Goal: Task Accomplishment & Management: Use online tool/utility

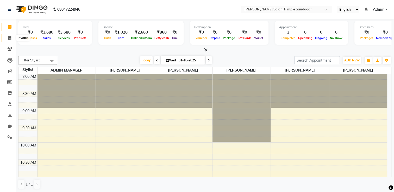
click at [5, 36] on span at bounding box center [9, 38] width 9 height 6
select select "service"
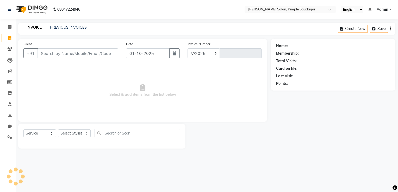
select select "7816"
type input "0749"
click at [80, 29] on link "PREVIOUS INVOICES" at bounding box center [68, 27] width 37 height 5
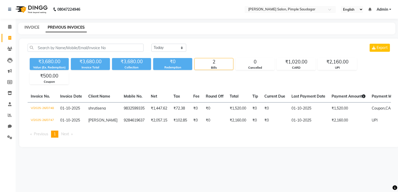
click at [34, 28] on link "INVOICE" at bounding box center [32, 27] width 15 height 5
select select "service"
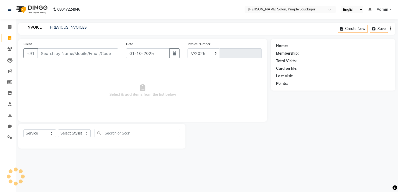
select select "7816"
type input "0749"
click at [67, 28] on link "PREVIOUS INVOICES" at bounding box center [68, 27] width 37 height 5
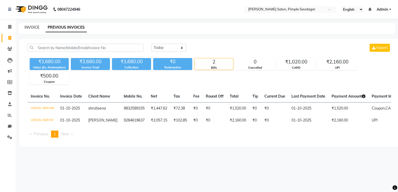
click at [33, 28] on link "INVOICE" at bounding box center [32, 27] width 15 height 5
select select "service"
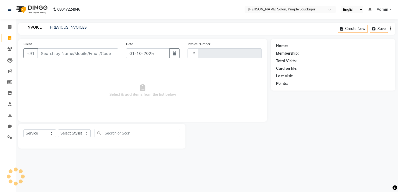
type input "0749"
select select "7816"
click at [46, 55] on input "Client" at bounding box center [78, 53] width 81 height 10
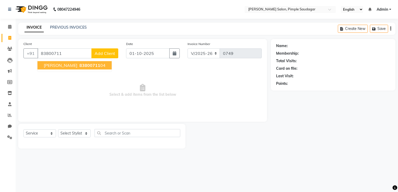
click at [79, 64] on span "83800711" at bounding box center [89, 65] width 21 height 5
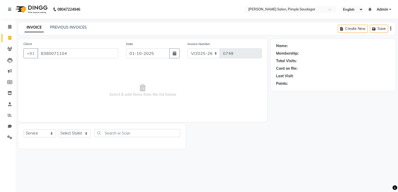
type input "8380071104"
select select "1: Object"
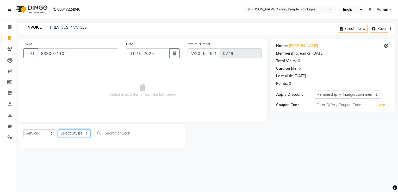
click at [76, 135] on select "Select Stylist ADMIN MANAGER AMRUTA GAIKWAD NEHA SINGH Rajesh Raut Rutuja Devka…" at bounding box center [74, 134] width 33 height 8
click at [76, 136] on select "Select Stylist ADMIN MANAGER AMRUTA GAIKWAD NEHA SINGH Rajesh Raut Rutuja Devka…" at bounding box center [74, 134] width 33 height 8
select select "69969"
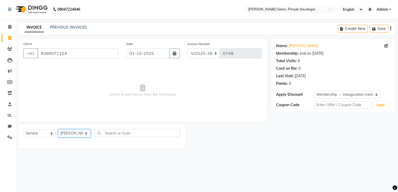
click at [58, 130] on select "Select Stylist ADMIN MANAGER AMRUTA GAIKWAD NEHA SINGH Rajesh Raut Rutuja Devka…" at bounding box center [74, 134] width 33 height 8
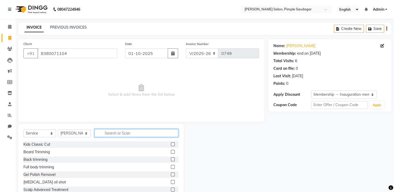
click at [120, 133] on input "text" at bounding box center [137, 133] width 84 height 8
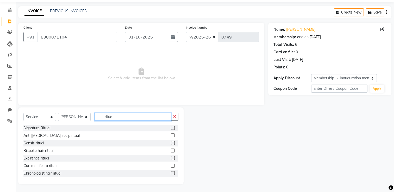
scroll to position [23, 0]
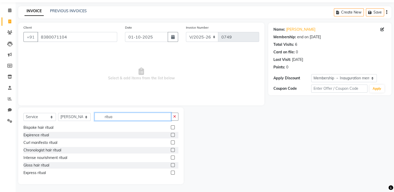
type input "ritua"
click at [171, 172] on label at bounding box center [173, 173] width 4 height 4
click at [171, 172] on input "checkbox" at bounding box center [172, 173] width 3 height 3
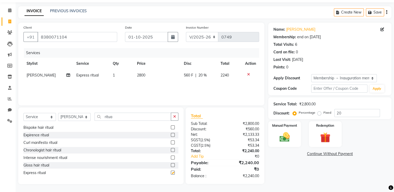
checkbox input "false"
click at [119, 119] on input "ritua" at bounding box center [133, 117] width 77 height 8
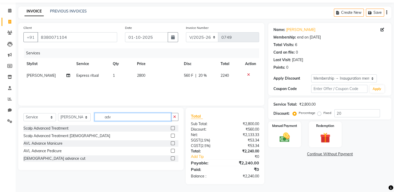
scroll to position [16, 0]
type input "adv"
click at [173, 160] on label at bounding box center [173, 159] width 4 height 4
click at [173, 160] on input "checkbox" at bounding box center [172, 158] width 3 height 3
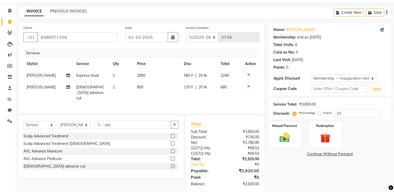
checkbox input "false"
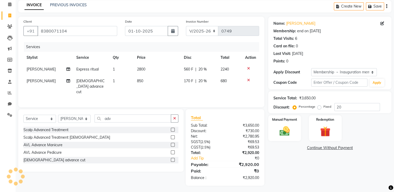
click at [202, 70] on span "20 %" at bounding box center [203, 69] width 8 height 5
select select "69969"
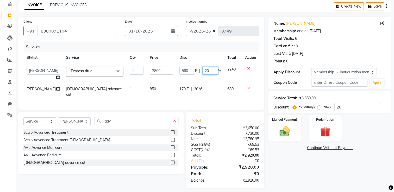
click at [210, 73] on input "20" at bounding box center [211, 71] width 16 height 8
type input "2"
type input "30"
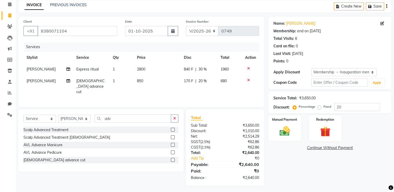
click at [213, 106] on div "Client +91 8380071104 Date 01-10-2025 Invoice Number V/2025 V/2025-26 0749 Serv…" at bounding box center [141, 101] width 254 height 169
click at [201, 70] on span "30 %" at bounding box center [203, 69] width 8 height 5
select select "69969"
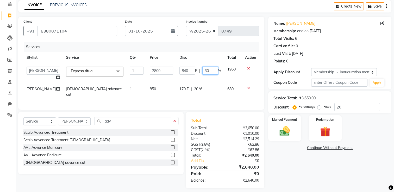
click at [209, 70] on input "30" at bounding box center [211, 71] width 16 height 8
type input "3"
type input "2"
type input "30"
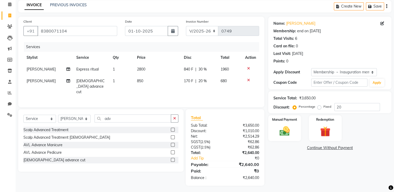
click at [205, 87] on td "170 F | 20 %" at bounding box center [199, 86] width 37 height 23
select select "69969"
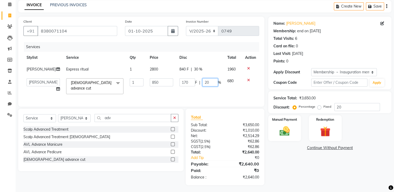
click at [209, 85] on input "20" at bounding box center [211, 82] width 16 height 8
type input "2"
type input "15"
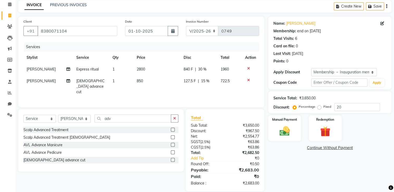
click at [209, 94] on div "Services Stylist Service Qty Price Disc Total Action tejas bhul Express ritual …" at bounding box center [141, 72] width 236 height 60
click at [206, 83] on span "15 %" at bounding box center [205, 80] width 8 height 5
select select "69969"
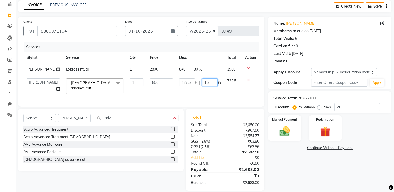
click at [206, 83] on input "15" at bounding box center [210, 82] width 16 height 8
type input "1"
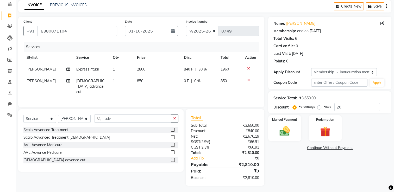
click at [204, 90] on td "0 F | 0 %" at bounding box center [199, 86] width 37 height 23
select select "69969"
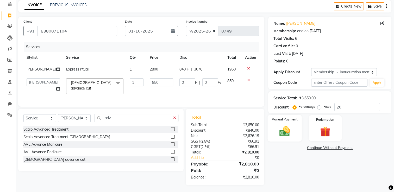
click at [293, 133] on img at bounding box center [284, 131] width 17 height 12
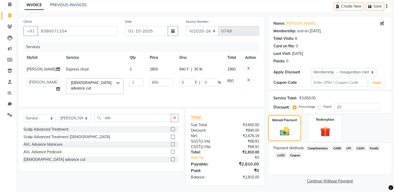
click at [348, 149] on span "UPI" at bounding box center [349, 148] width 8 height 6
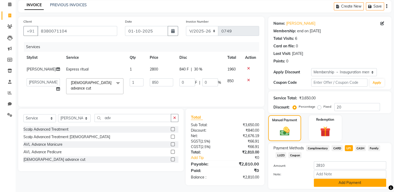
click at [345, 183] on button "Add Payment" at bounding box center [350, 183] width 72 height 8
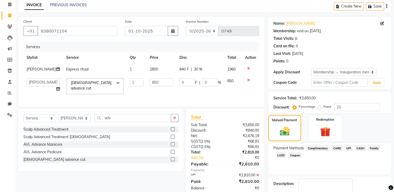
scroll to position [52, 0]
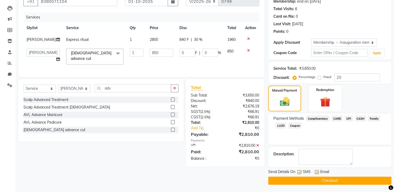
click at [335, 181] on button "Checkout" at bounding box center [329, 181] width 123 height 8
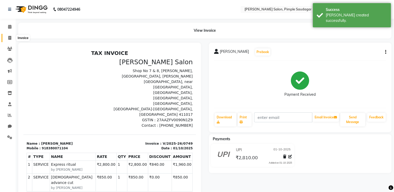
click at [9, 38] on icon at bounding box center [9, 38] width 3 height 4
select select "service"
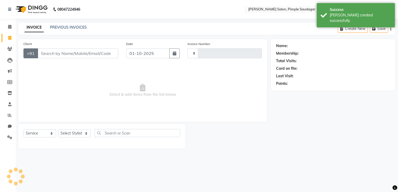
type input "0750"
select select "7816"
click at [54, 53] on input "Client" at bounding box center [78, 53] width 81 height 10
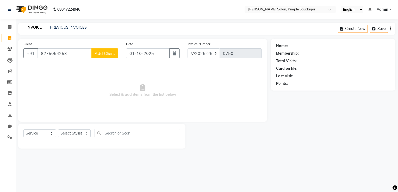
type input "8275054253"
click at [105, 53] on span "Add Client" at bounding box center [105, 53] width 21 height 5
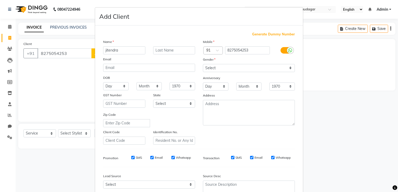
type input "jitendra"
click at [210, 66] on select "Select Male Female Other Prefer Not To Say" at bounding box center [249, 68] width 92 height 8
select select "male"
click at [203, 64] on select "Select Male Female Other Prefer Not To Say" at bounding box center [249, 68] width 92 height 8
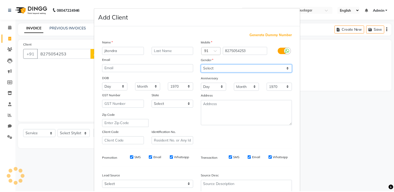
scroll to position [51, 0]
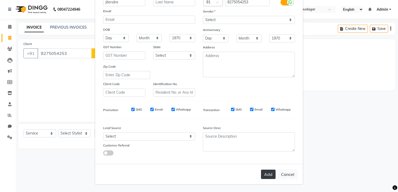
click at [263, 174] on button "Add" at bounding box center [268, 174] width 15 height 9
select select
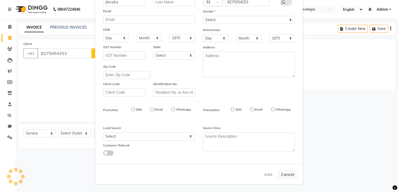
select select
checkbox input "false"
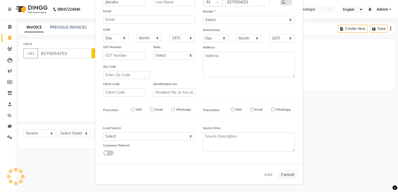
checkbox input "false"
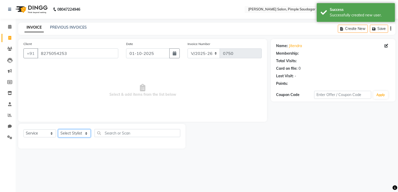
click at [82, 136] on select "Select Stylist ADMIN MANAGER AMRUTA GAIKWAD NEHA SINGH Rajesh Raut Rutuja Devka…" at bounding box center [74, 134] width 33 height 8
select select "69969"
click at [58, 130] on select "Select Stylist ADMIN MANAGER AMRUTA GAIKWAD NEHA SINGH Rajesh Raut Rutuja Devka…" at bounding box center [74, 134] width 33 height 8
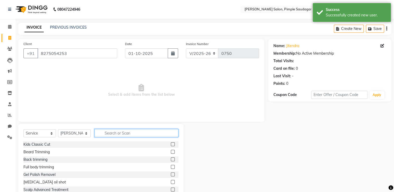
click at [111, 134] on input "text" at bounding box center [137, 133] width 84 height 8
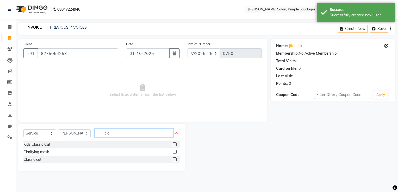
type input "cla"
click at [176, 161] on label at bounding box center [175, 160] width 4 height 4
click at [176, 161] on input "checkbox" at bounding box center [174, 159] width 3 height 3
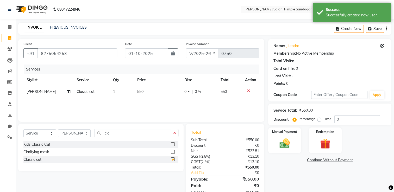
checkbox input "false"
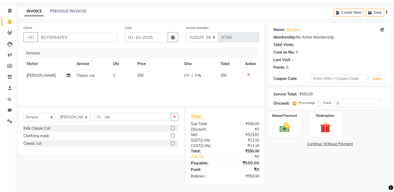
click at [278, 138] on div "Name: Jitendra Membership: No Active Membership Total Visits: Card on file: 0 L…" at bounding box center [331, 104] width 127 height 162
click at [286, 128] on img at bounding box center [284, 127] width 17 height 12
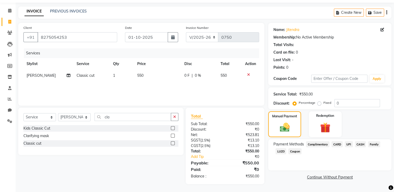
click at [350, 143] on span "UPI" at bounding box center [349, 145] width 8 height 6
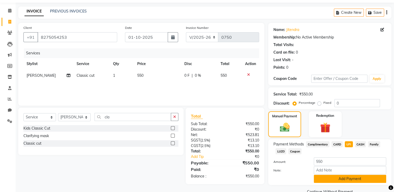
click at [350, 182] on button "Add Payment" at bounding box center [350, 179] width 72 height 8
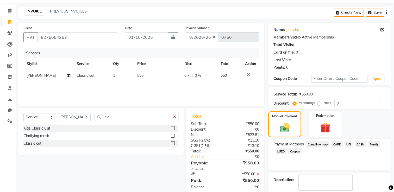
scroll to position [42, 0]
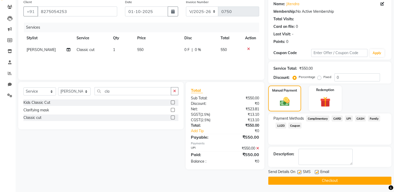
click at [342, 179] on button "Checkout" at bounding box center [329, 181] width 123 height 8
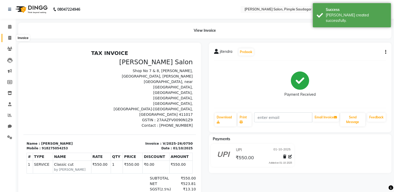
click at [10, 35] on span at bounding box center [9, 38] width 9 height 6
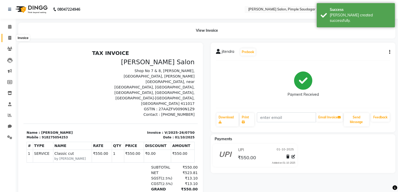
select select "service"
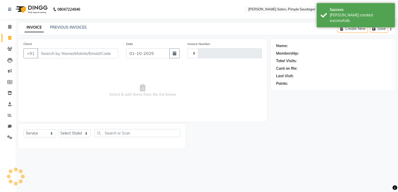
type input "0751"
select select "7816"
type input "8"
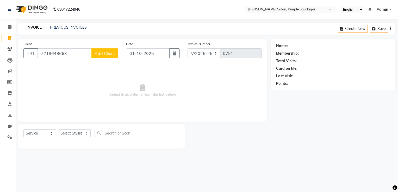
type input "7218648663"
click at [103, 53] on span "Add Client" at bounding box center [105, 53] width 21 height 5
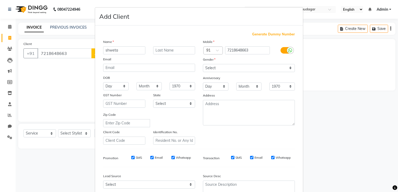
type input "shweta"
click at [210, 69] on select "Select Male Female Other Prefer Not To Say" at bounding box center [249, 68] width 92 height 8
select select "female"
click at [203, 64] on select "Select Male Female Other Prefer Not To Say" at bounding box center [249, 68] width 92 height 8
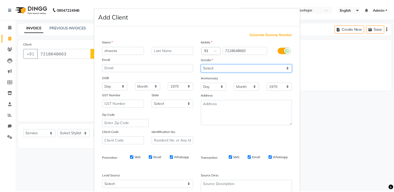
scroll to position [51, 0]
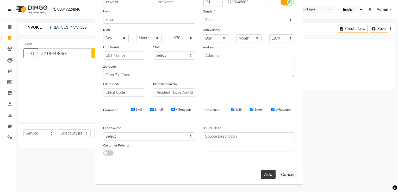
click at [264, 172] on button "Add" at bounding box center [268, 174] width 15 height 9
select select
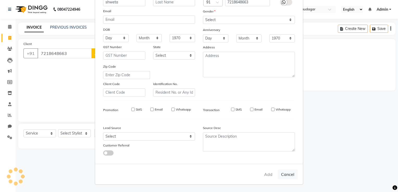
select select
checkbox input "false"
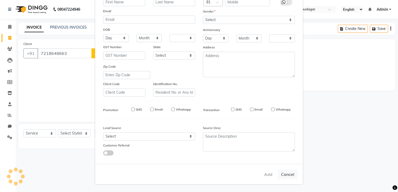
checkbox input "false"
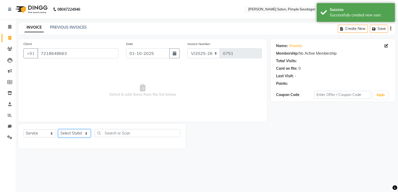
click at [64, 135] on select "Select Stylist ADMIN MANAGER AMRUTA GAIKWAD NEHA SINGH Rajesh Raut Rutuja Devka…" at bounding box center [74, 134] width 33 height 8
select select "92220"
click at [58, 130] on select "Select Stylist ADMIN MANAGER AMRUTA GAIKWAD NEHA SINGH Rajesh Raut Rutuja Devka…" at bounding box center [74, 134] width 33 height 8
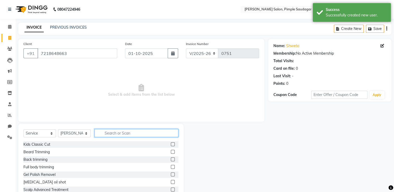
click at [131, 132] on input "text" at bounding box center [137, 133] width 84 height 8
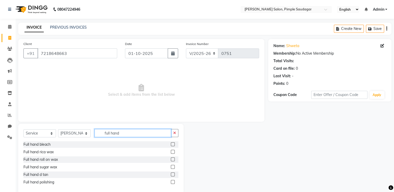
type input "full hand"
click at [172, 153] on label at bounding box center [173, 152] width 4 height 4
click at [172, 153] on input "checkbox" at bounding box center [172, 152] width 3 height 3
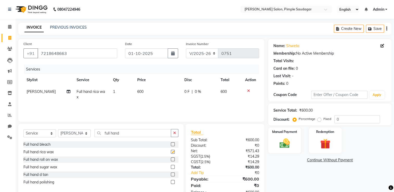
checkbox input "false"
click at [131, 133] on input "full hand" at bounding box center [133, 133] width 77 height 8
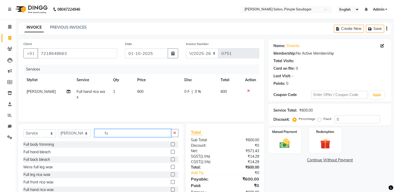
type input "f"
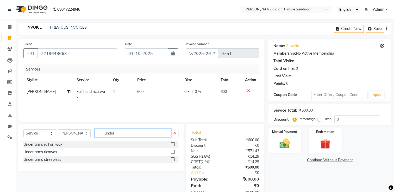
type input "under"
click at [173, 151] on label at bounding box center [173, 152] width 4 height 4
click at [173, 151] on input "checkbox" at bounding box center [172, 152] width 3 height 3
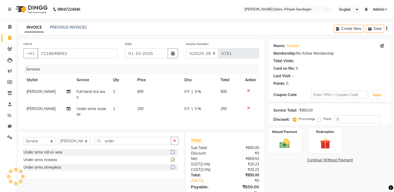
checkbox input "false"
click at [134, 144] on input "under" at bounding box center [133, 141] width 77 height 8
type input "u"
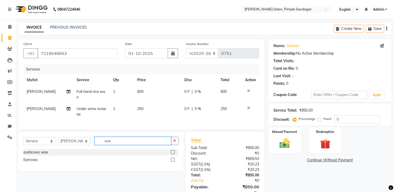
type input "eye"
click at [173, 162] on label at bounding box center [173, 160] width 4 height 4
click at [173, 162] on input "checkbox" at bounding box center [172, 159] width 3 height 3
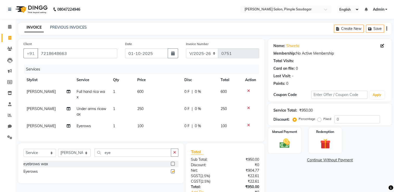
checkbox input "false"
click at [133, 157] on input "eye" at bounding box center [133, 153] width 77 height 8
type input "e"
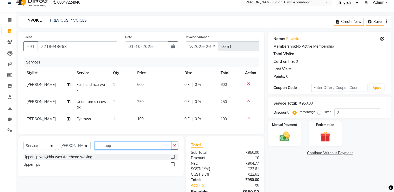
scroll to position [7, 0]
type input "upp"
click at [174, 166] on label at bounding box center [173, 164] width 4 height 4
click at [174, 166] on input "checkbox" at bounding box center [172, 164] width 3 height 3
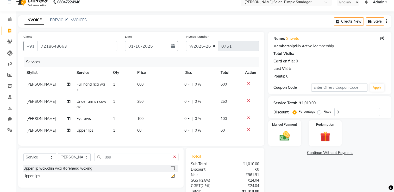
checkbox input "false"
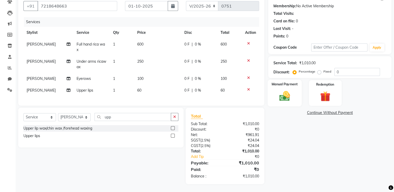
click at [282, 93] on img at bounding box center [284, 96] width 17 height 12
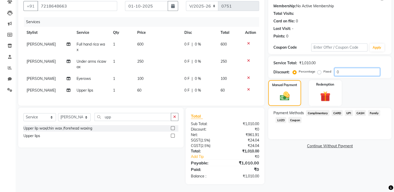
click at [342, 68] on input "0" at bounding box center [358, 72] width 46 height 8
type input "020"
click at [348, 110] on span "UPI" at bounding box center [349, 113] width 8 height 6
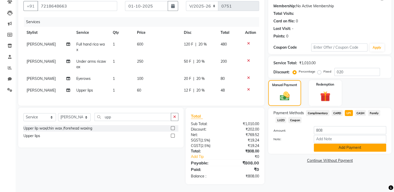
click at [351, 144] on button "Add Payment" at bounding box center [350, 148] width 72 height 8
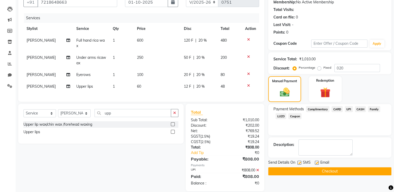
scroll to position [62, 0]
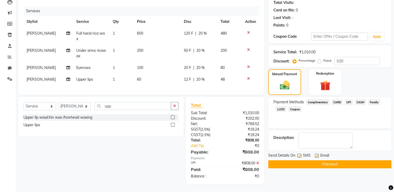
click at [332, 162] on button "Checkout" at bounding box center [329, 165] width 123 height 8
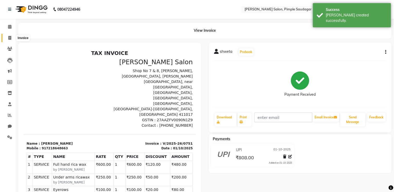
click at [9, 38] on icon at bounding box center [9, 38] width 3 height 4
select select "service"
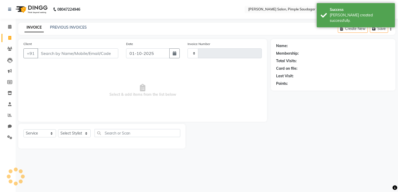
type input "0752"
select select "7816"
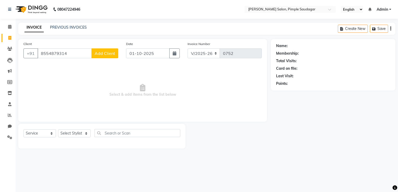
type input "8554879314"
click at [102, 53] on span "Add Client" at bounding box center [105, 53] width 21 height 5
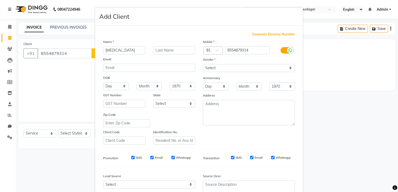
type input "nikita"
click at [234, 66] on select "Select Male Female Other Prefer Not To Say" at bounding box center [249, 68] width 92 height 8
select select "female"
click at [203, 64] on select "Select Male Female Other Prefer Not To Say" at bounding box center [249, 68] width 92 height 8
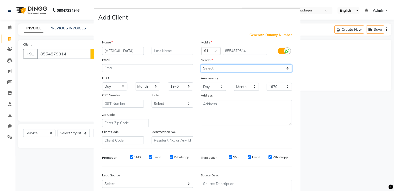
scroll to position [51, 0]
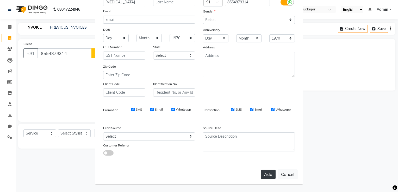
click at [264, 176] on button "Add" at bounding box center [268, 174] width 15 height 9
select select
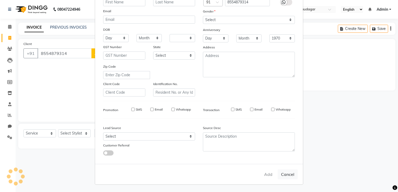
select select
checkbox input "false"
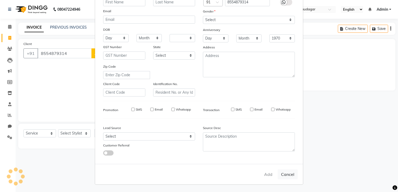
checkbox input "false"
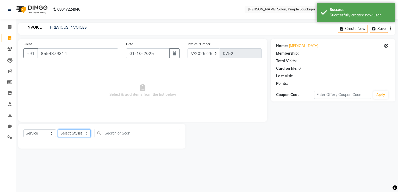
click at [77, 137] on select "Select Stylist ADMIN MANAGER AMRUTA GAIKWAD NEHA SINGH Rajesh Raut Rutuja Devka…" at bounding box center [74, 134] width 33 height 8
select select "69969"
click at [58, 130] on select "Select Stylist ADMIN MANAGER AMRUTA GAIKWAD NEHA SINGH Rajesh Raut Rutuja Devka…" at bounding box center [74, 134] width 33 height 8
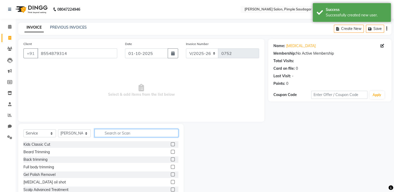
click at [112, 136] on input "text" at bounding box center [137, 133] width 84 height 8
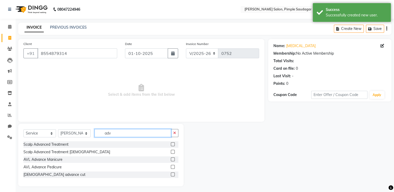
scroll to position [2, 0]
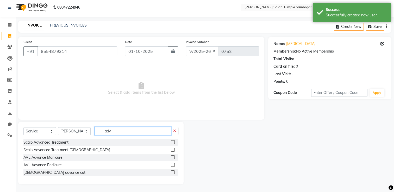
type input "adv"
click at [172, 172] on label at bounding box center [173, 173] width 4 height 4
click at [172, 172] on input "checkbox" at bounding box center [172, 172] width 3 height 3
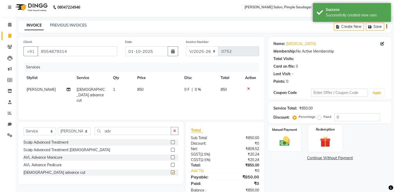
checkbox input "false"
click at [292, 136] on img at bounding box center [284, 142] width 17 height 12
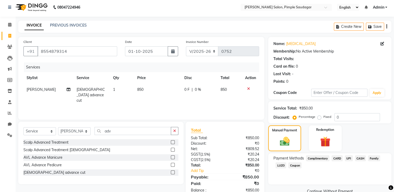
click at [349, 157] on span "UPI" at bounding box center [349, 159] width 8 height 6
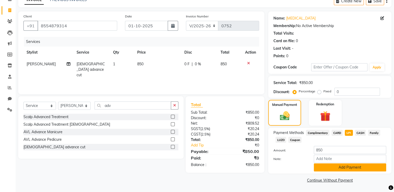
click at [346, 167] on button "Add Payment" at bounding box center [350, 168] width 72 height 8
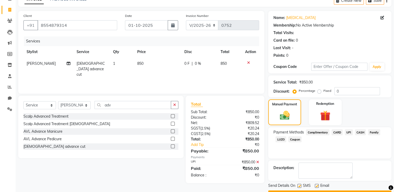
scroll to position [42, 0]
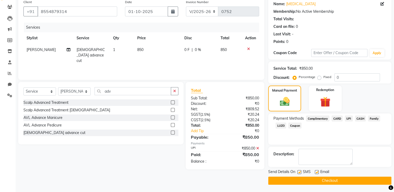
click at [335, 180] on button "Checkout" at bounding box center [329, 181] width 123 height 8
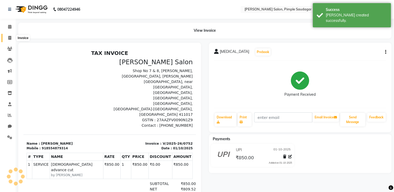
click at [9, 36] on icon at bounding box center [9, 38] width 3 height 4
select select "service"
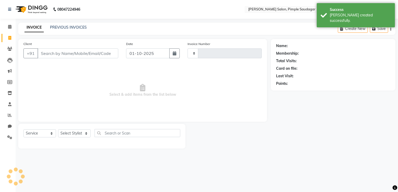
type input "0753"
select select "7816"
click at [9, 26] on icon at bounding box center [9, 27] width 3 height 4
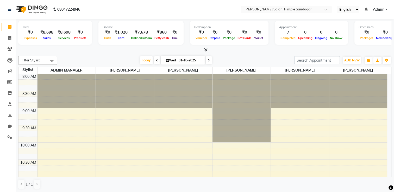
click at [206, 49] on icon at bounding box center [205, 50] width 3 height 4
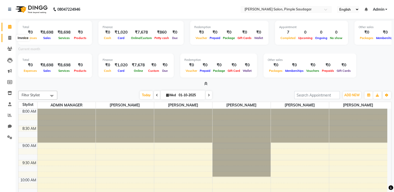
click at [9, 39] on icon at bounding box center [9, 38] width 3 height 4
select select "service"
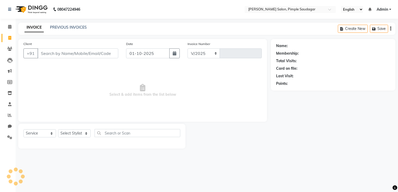
select select "7816"
type input "0753"
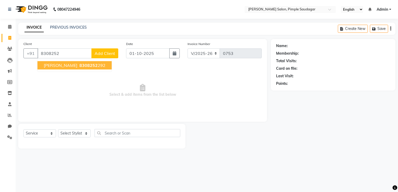
click at [78, 65] on ngb-highlight "8308252 292" at bounding box center [91, 65] width 27 height 5
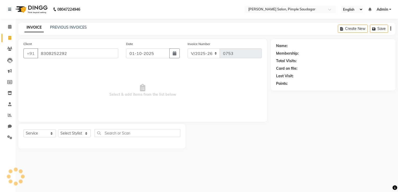
type input "8308252292"
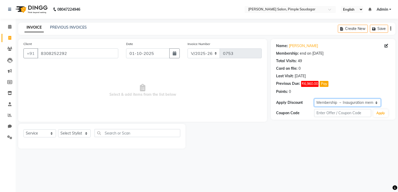
click at [354, 103] on select "Select Membership → Inauguration membership" at bounding box center [347, 103] width 66 height 8
select select "0:"
click at [314, 99] on select "Select Membership → Inauguration membership" at bounding box center [347, 103] width 66 height 8
click at [75, 133] on select "Select Stylist ADMIN MANAGER AMRUTA GAIKWAD NEHA SINGH Rajesh Raut Rutuja Devka…" at bounding box center [74, 134] width 33 height 8
select select "62811"
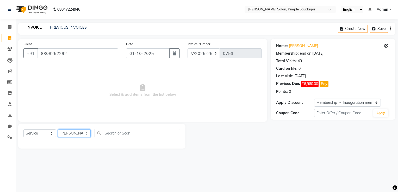
click at [58, 130] on select "Select Stylist ADMIN MANAGER AMRUTA GAIKWAD NEHA SINGH Rajesh Raut Rutuja Devka…" at bounding box center [74, 134] width 33 height 8
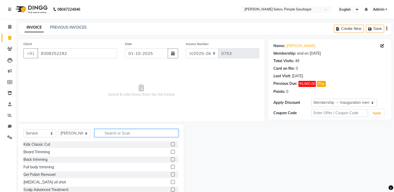
click at [114, 134] on input "text" at bounding box center [137, 133] width 84 height 8
type input "loreal"
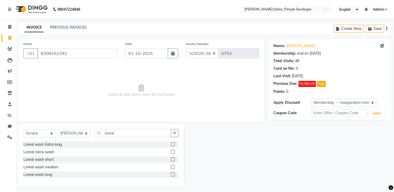
click at [173, 175] on label at bounding box center [173, 175] width 4 height 4
click at [173, 175] on input "checkbox" at bounding box center [172, 174] width 3 height 3
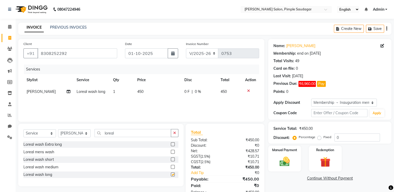
checkbox input "false"
click at [120, 133] on input "loreal" at bounding box center [133, 133] width 77 height 8
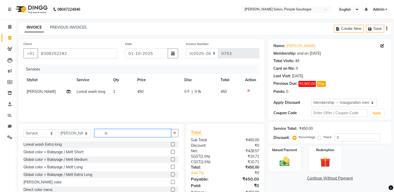
type input "l"
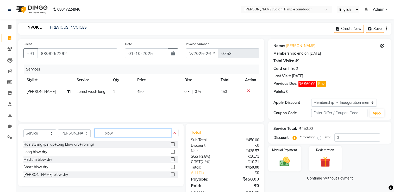
type input "blow"
click at [173, 153] on label at bounding box center [173, 152] width 4 height 4
click at [173, 153] on input "checkbox" at bounding box center [172, 152] width 3 height 3
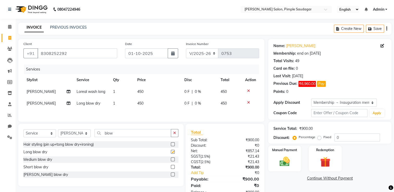
checkbox input "false"
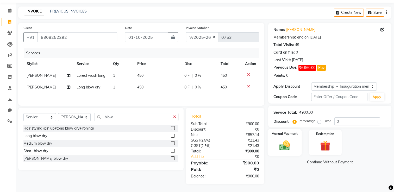
click at [296, 146] on div "Manual Payment" at bounding box center [285, 142] width 34 height 27
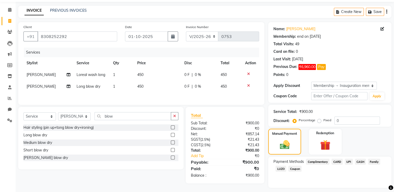
click at [350, 162] on span "UPI" at bounding box center [349, 162] width 8 height 6
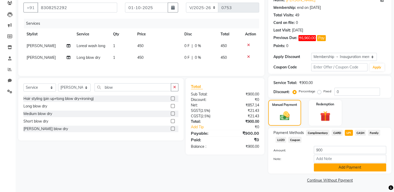
click at [345, 166] on button "Add Payment" at bounding box center [350, 168] width 72 height 8
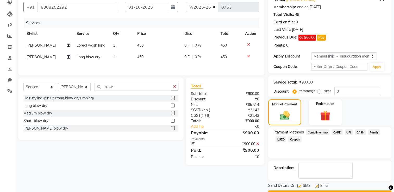
scroll to position [60, 0]
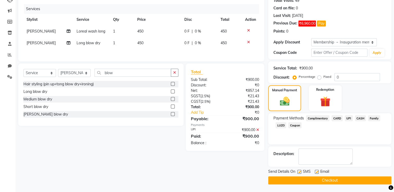
click at [329, 181] on button "Checkout" at bounding box center [329, 181] width 123 height 8
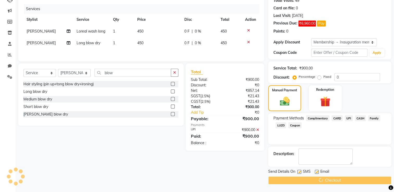
scroll to position [50, 0]
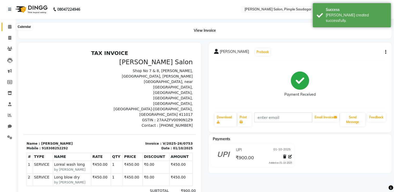
click at [8, 27] on icon at bounding box center [9, 27] width 3 height 4
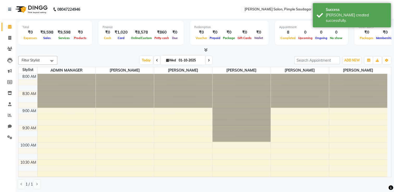
click at [206, 50] on icon at bounding box center [205, 50] width 3 height 4
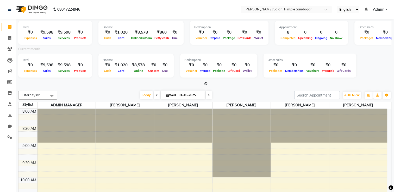
click at [206, 50] on div "Current month" at bounding box center [204, 49] width 381 height 7
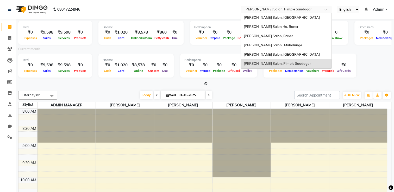
click at [268, 10] on input "text" at bounding box center [281, 9] width 76 height 5
click at [268, 34] on span "Varad Salon, Baner" at bounding box center [268, 36] width 49 height 4
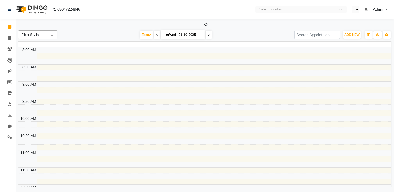
select select "en"
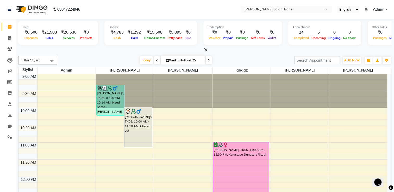
click at [205, 49] on icon at bounding box center [205, 50] width 3 height 4
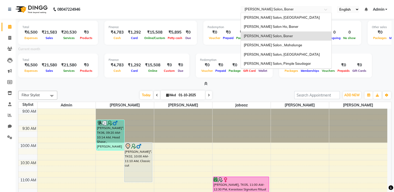
click at [261, 9] on input "text" at bounding box center [281, 9] width 76 height 5
click at [272, 43] on div "Varad Salon , Mahalunge" at bounding box center [286, 45] width 91 height 9
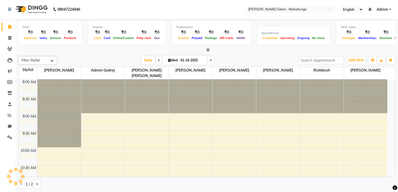
select select "en"
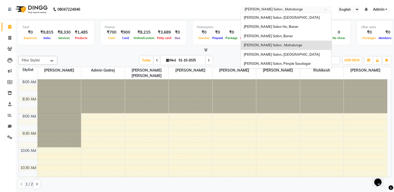
click at [273, 9] on input "text" at bounding box center [281, 9] width 76 height 5
click at [274, 56] on span "Varad Salon, Aundh" at bounding box center [282, 54] width 76 height 4
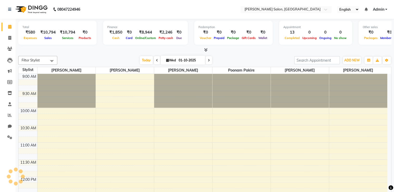
select select "en"
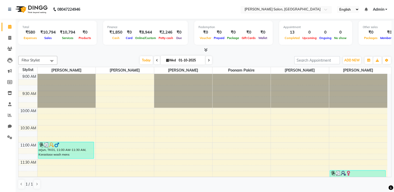
click at [255, 10] on input "text" at bounding box center [281, 9] width 76 height 5
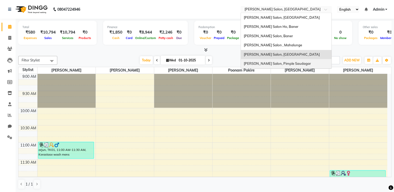
click at [263, 62] on span "[PERSON_NAME] Salon, Pimple Saudagar" at bounding box center [277, 64] width 67 height 4
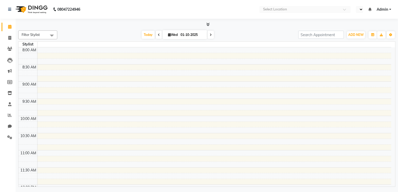
select select "en"
